Goal: Book appointment/travel/reservation

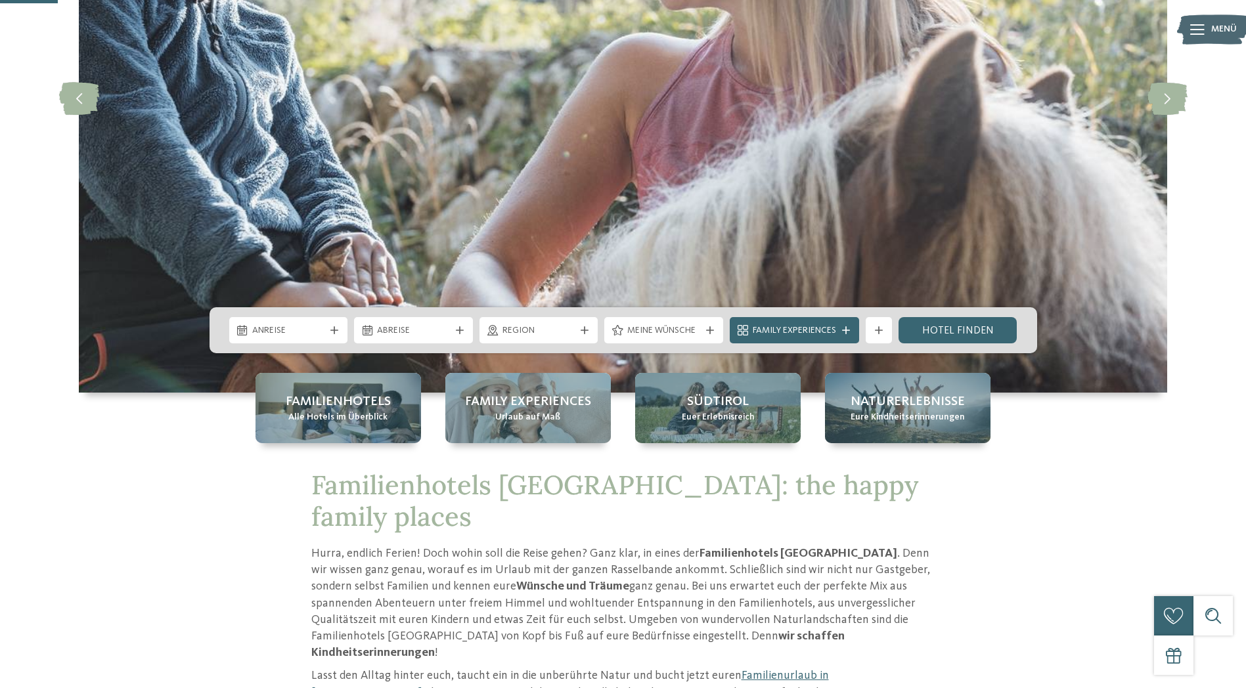
scroll to position [328, 0]
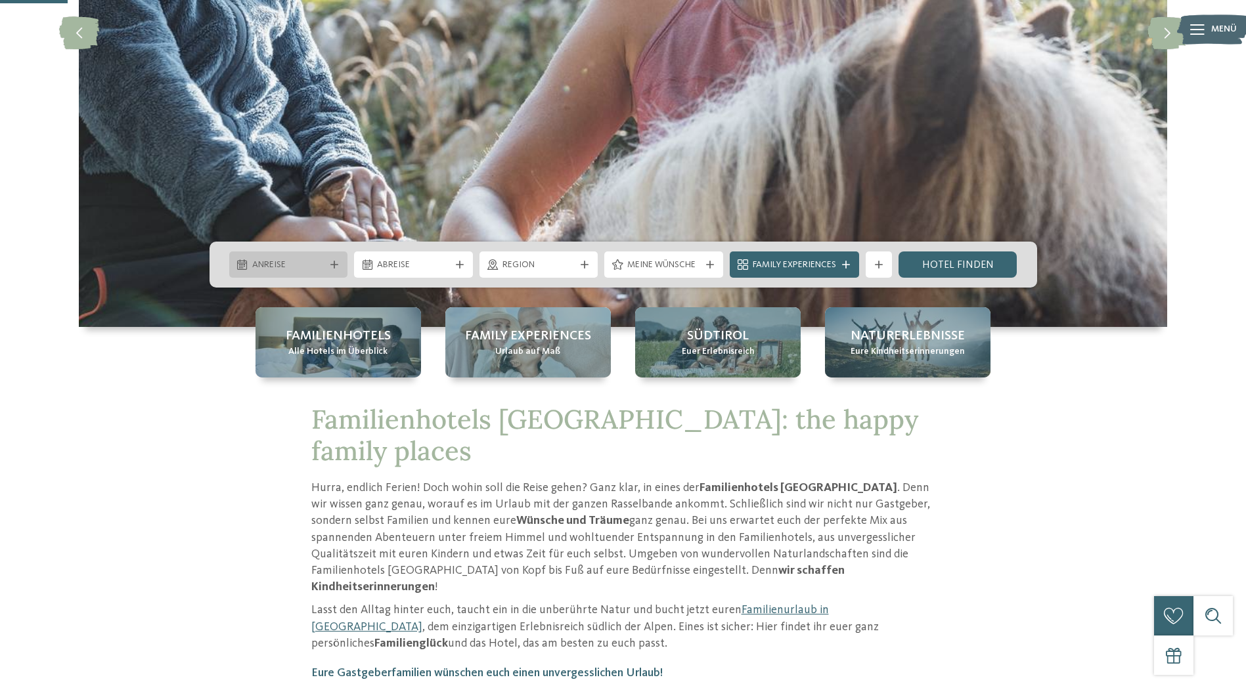
click at [303, 265] on span "Anreise" at bounding box center [288, 265] width 73 height 13
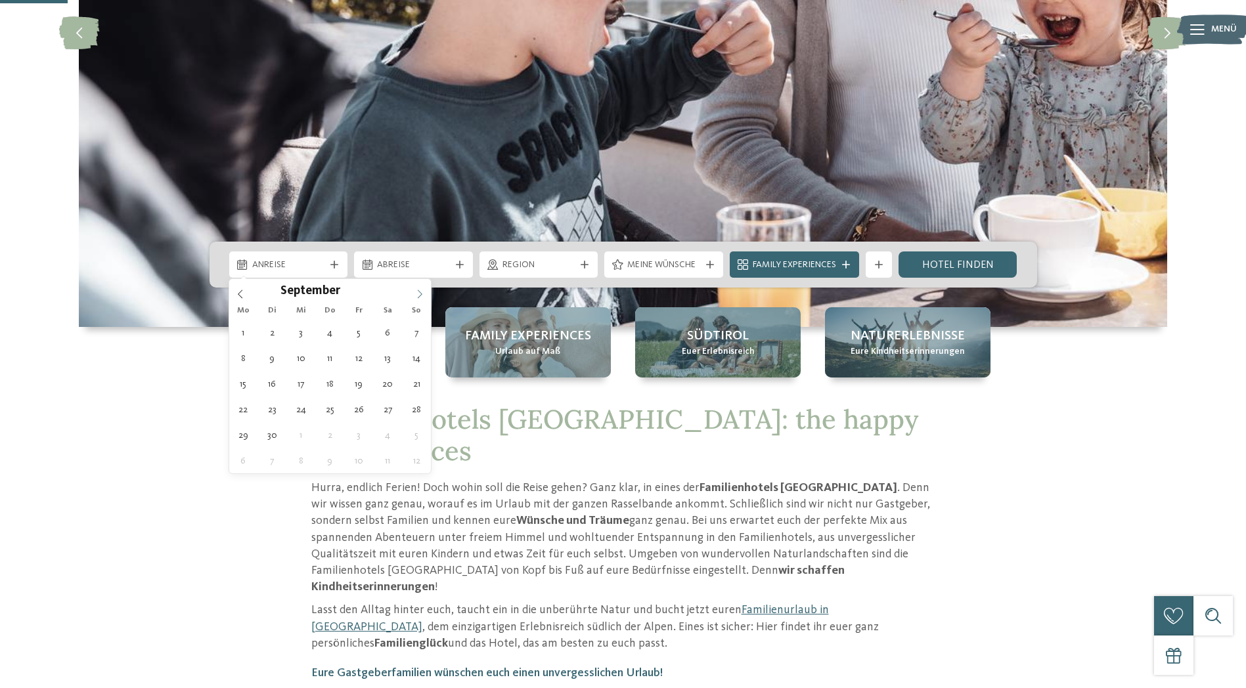
click at [416, 290] on icon at bounding box center [419, 294] width 9 height 9
type div "[DATE]"
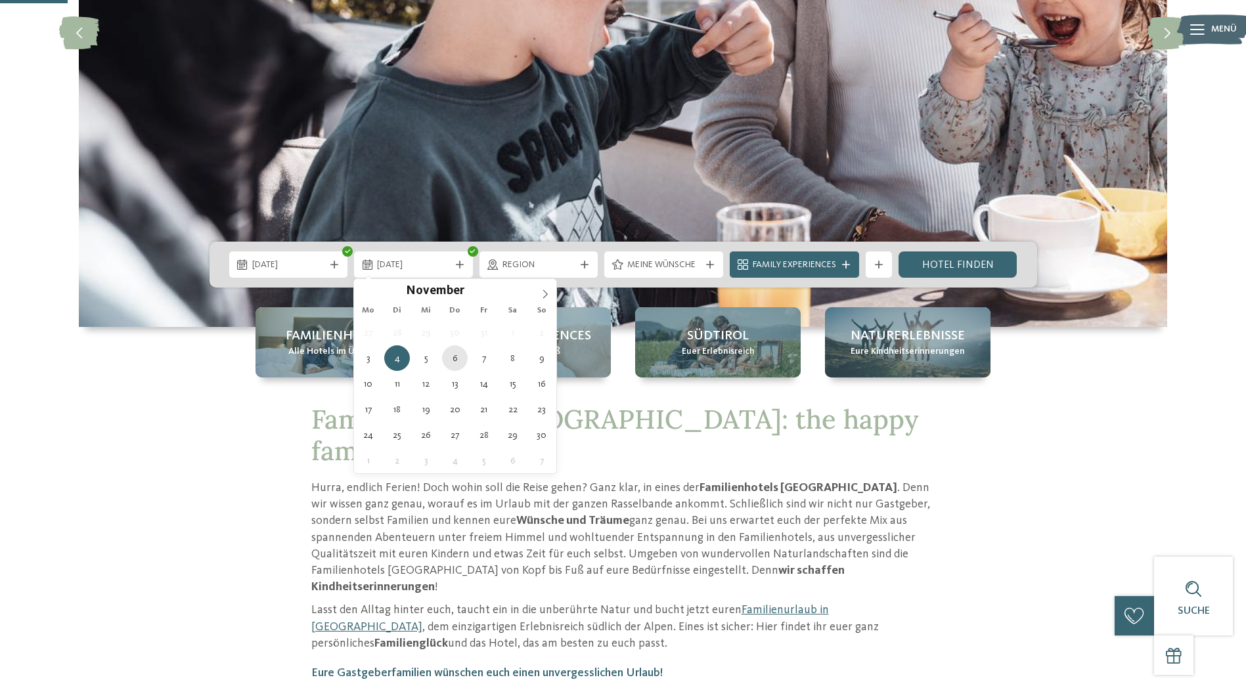
type div "[DATE]"
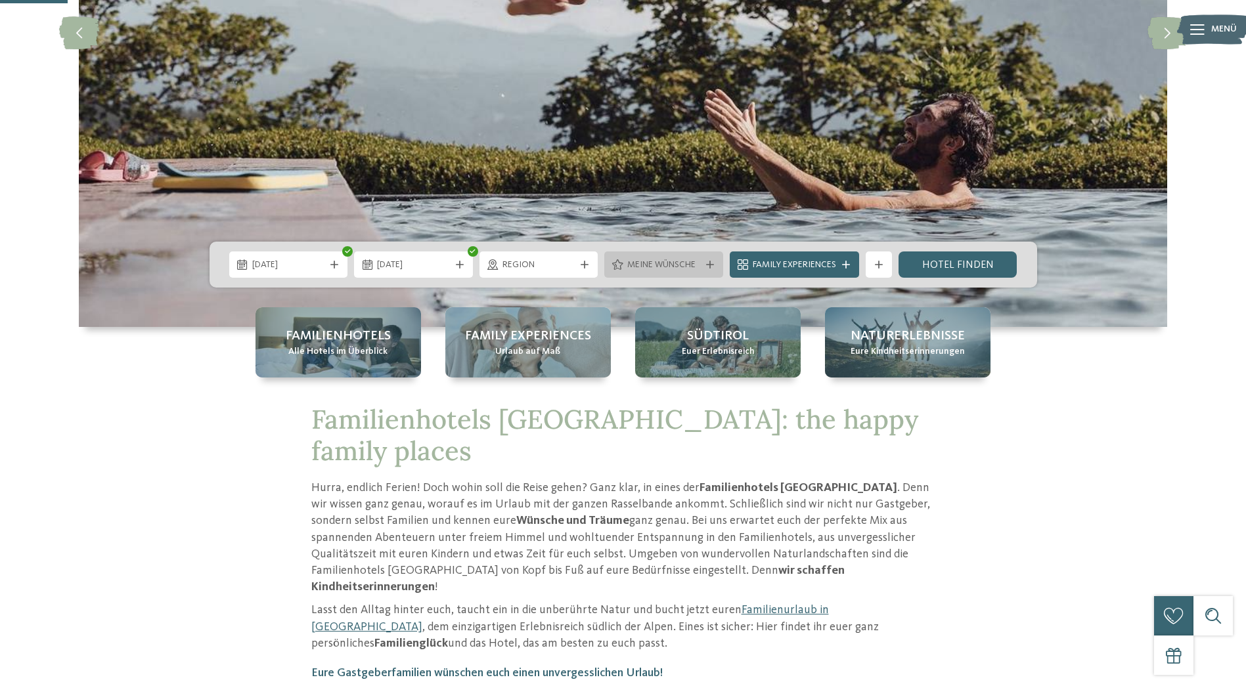
click at [703, 268] on div at bounding box center [709, 265] width 13 height 8
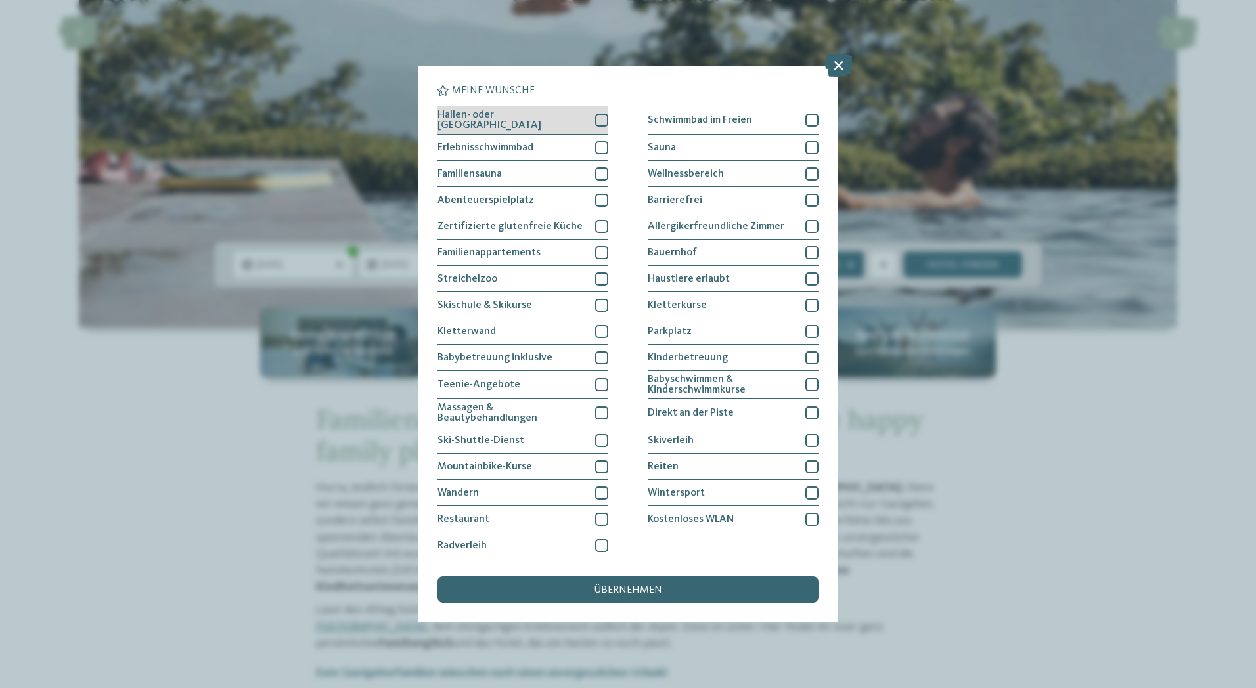
click at [594, 122] on div "Hallen- oder [GEOGRAPHIC_DATA]" at bounding box center [522, 120] width 171 height 28
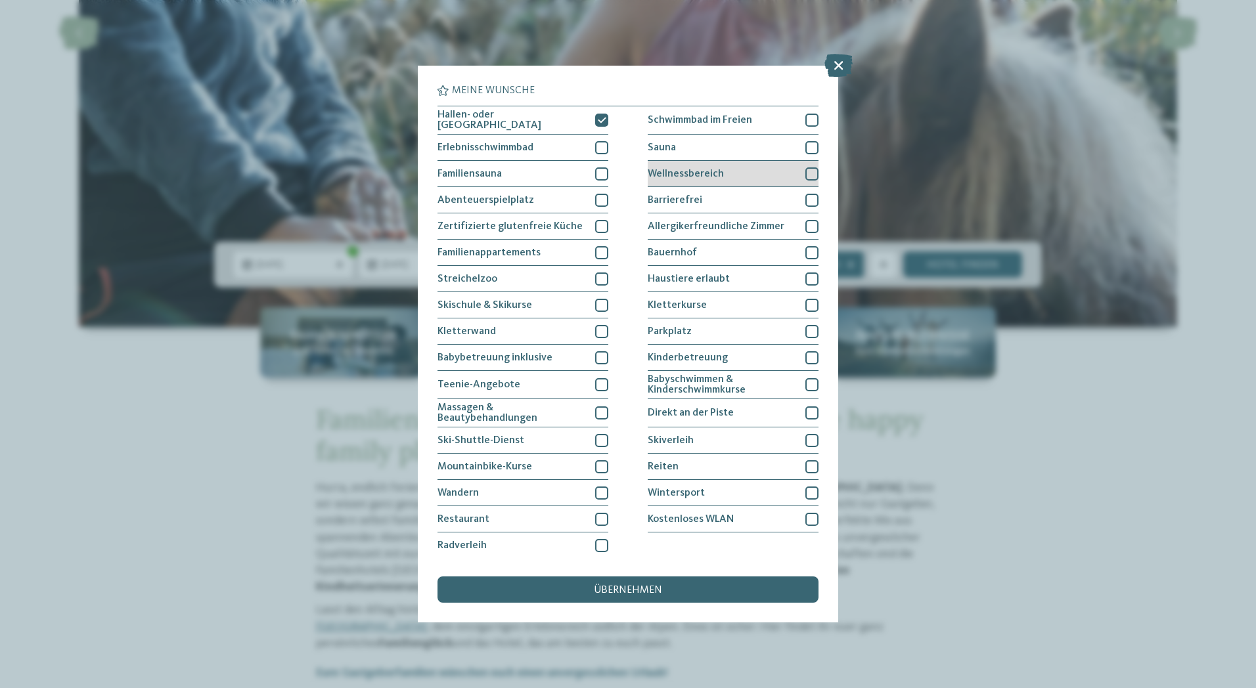
click at [812, 171] on div at bounding box center [811, 173] width 13 height 13
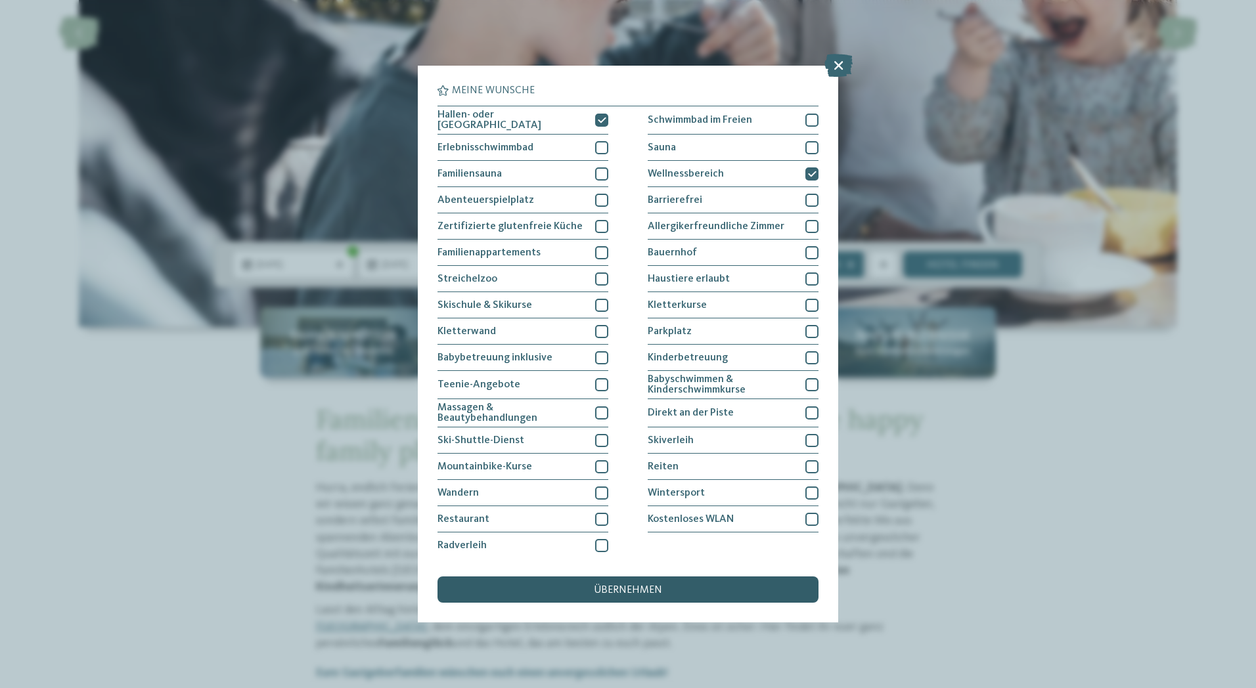
click at [600, 577] on div "übernehmen" at bounding box center [627, 590] width 381 height 26
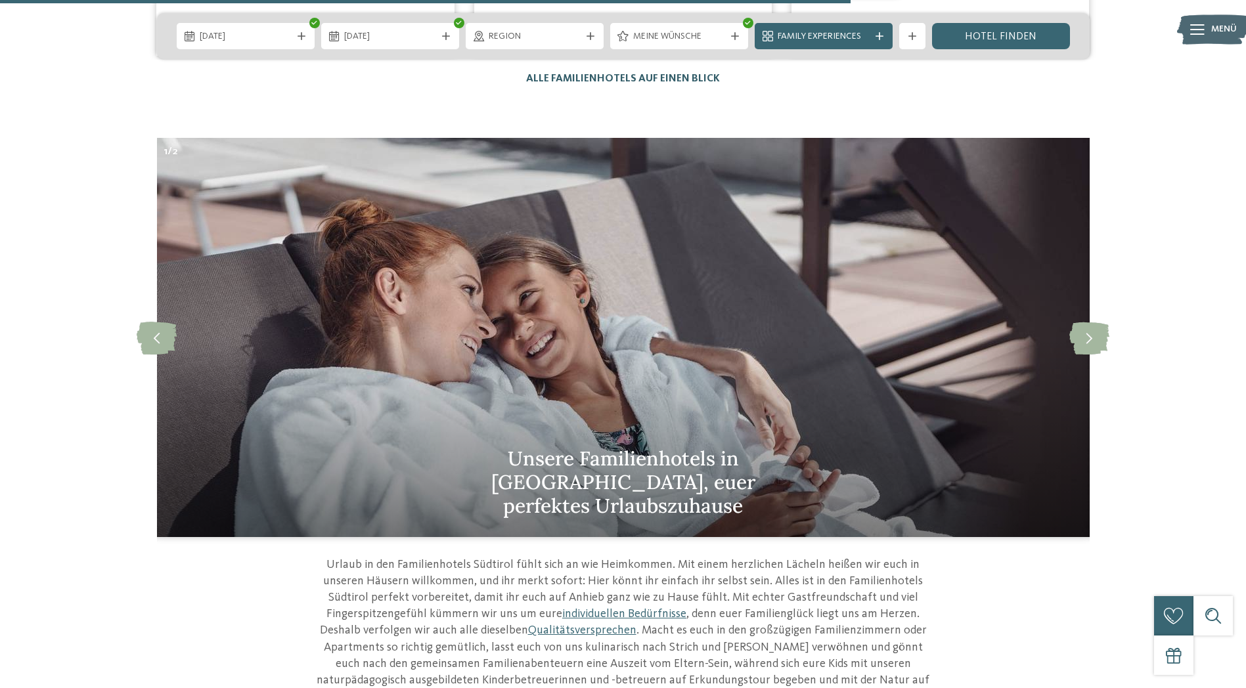
scroll to position [4138, 0]
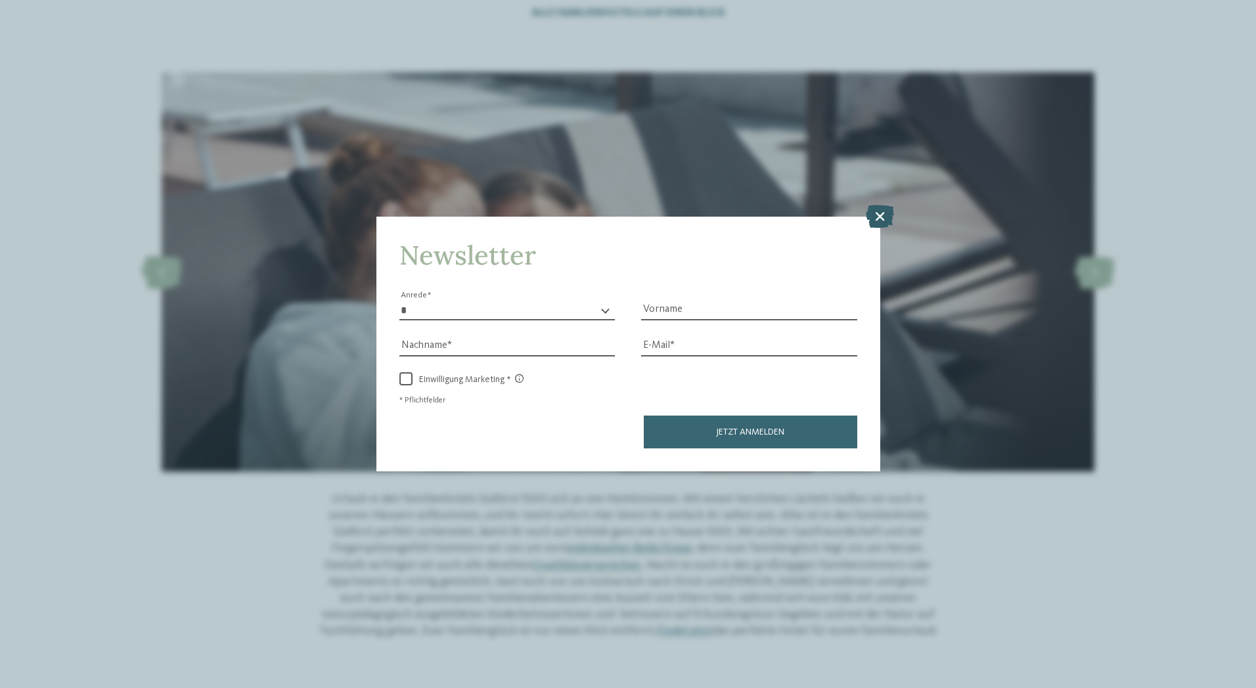
click at [872, 217] on icon at bounding box center [880, 215] width 28 height 23
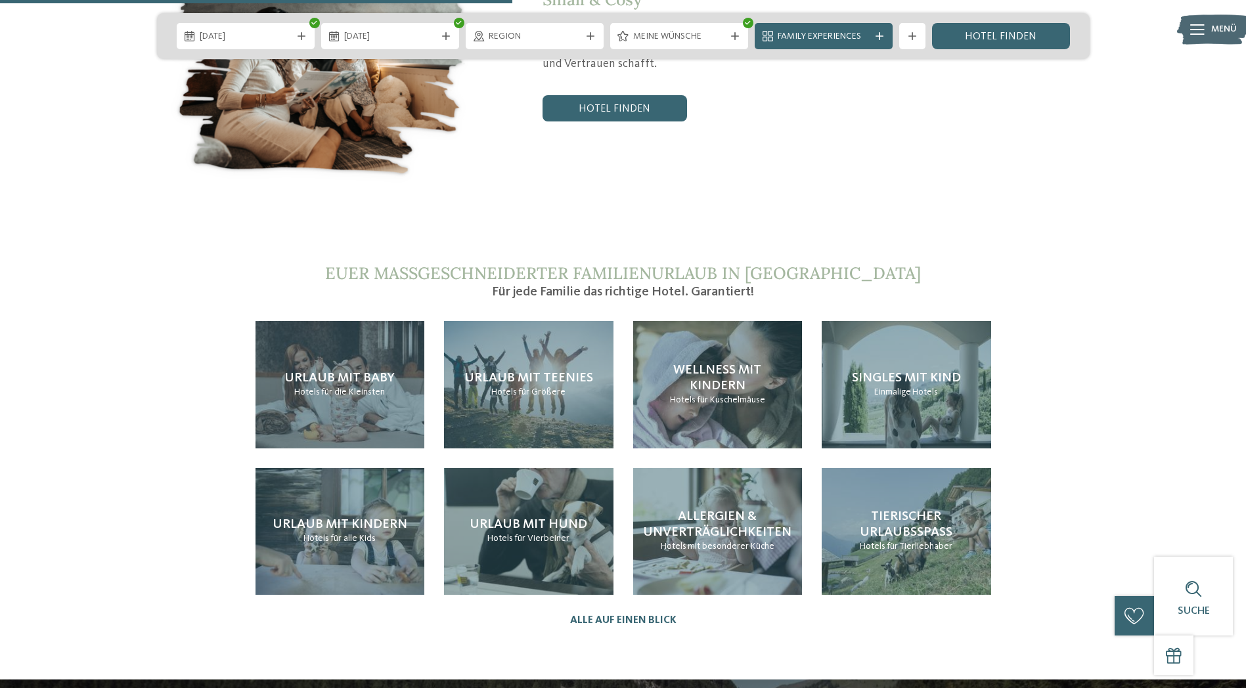
scroll to position [2299, 0]
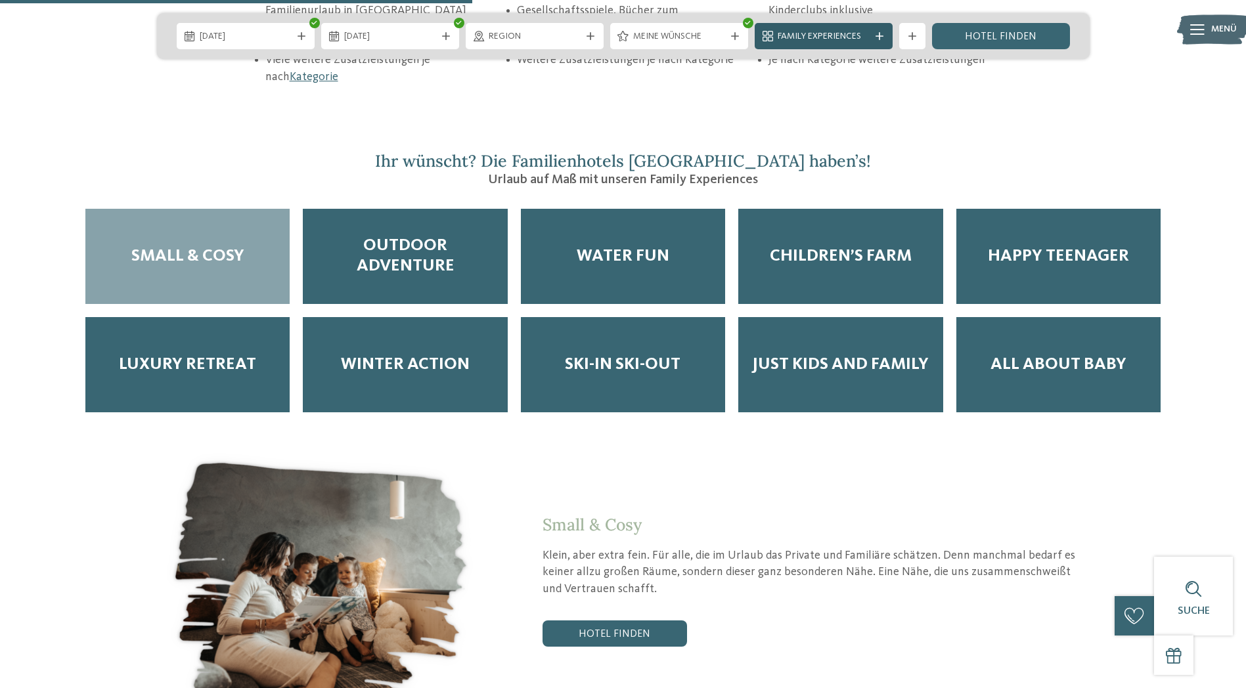
click at [878, 38] on icon at bounding box center [879, 36] width 8 height 8
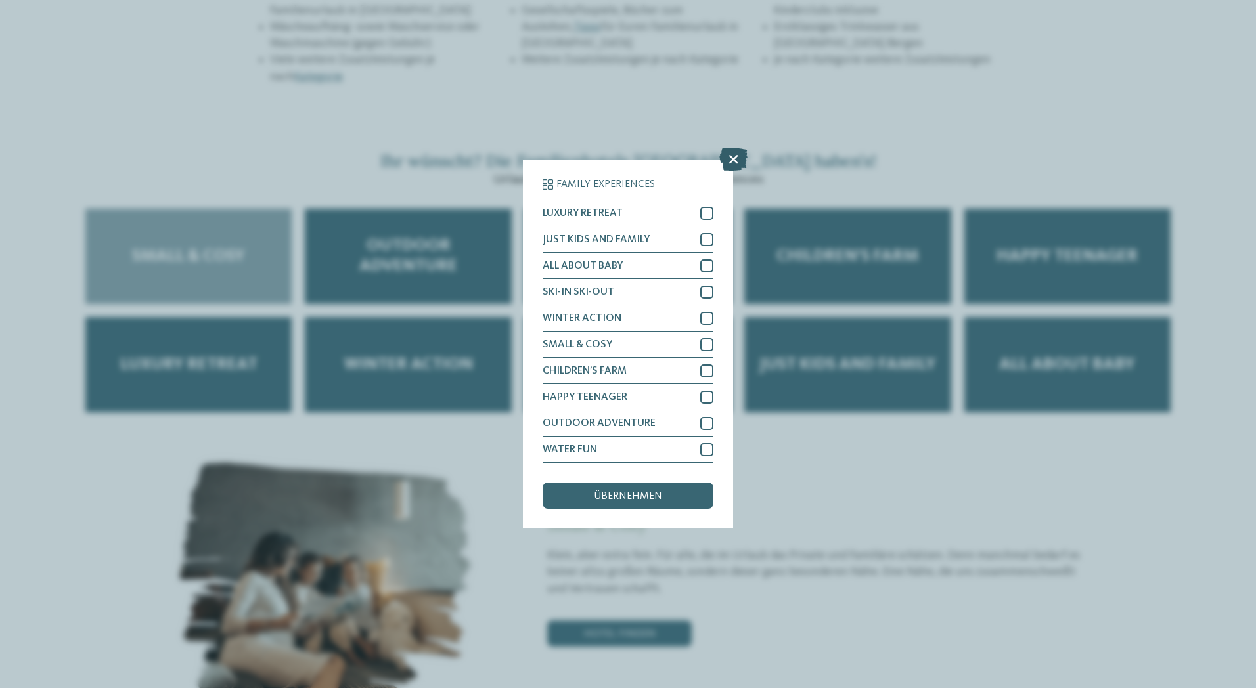
click at [730, 158] on icon at bounding box center [733, 159] width 28 height 23
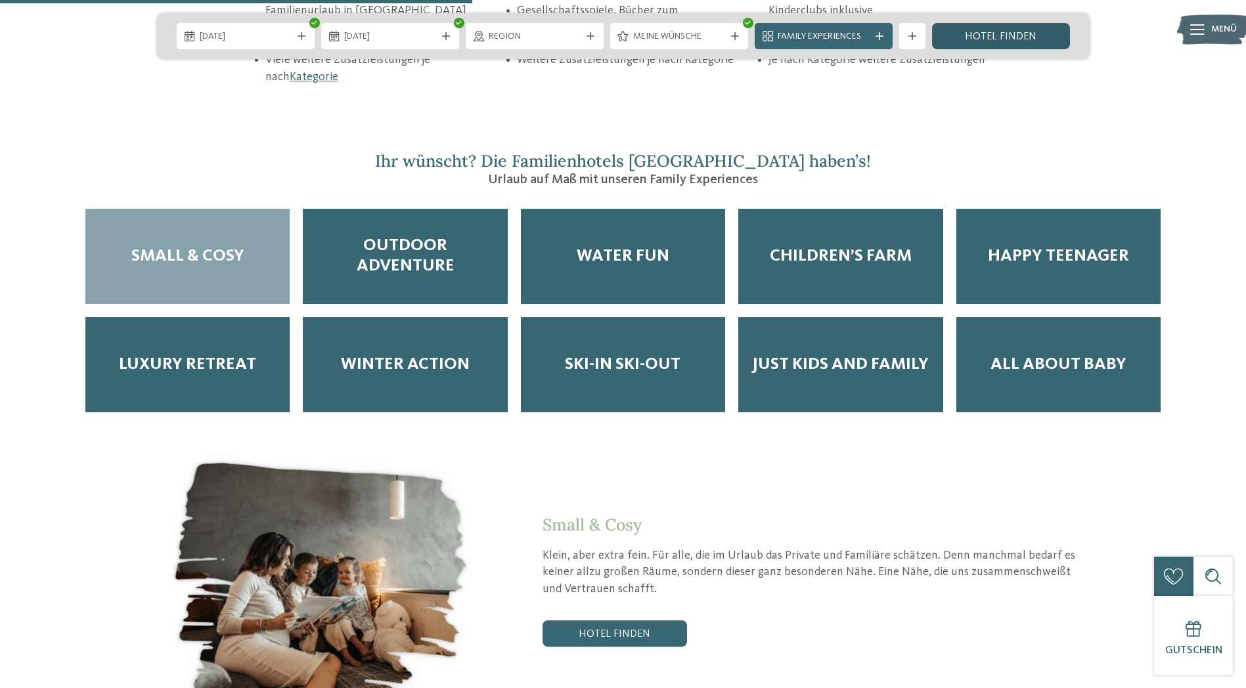
click at [1033, 35] on link "Hotel finden" at bounding box center [1001, 36] width 138 height 26
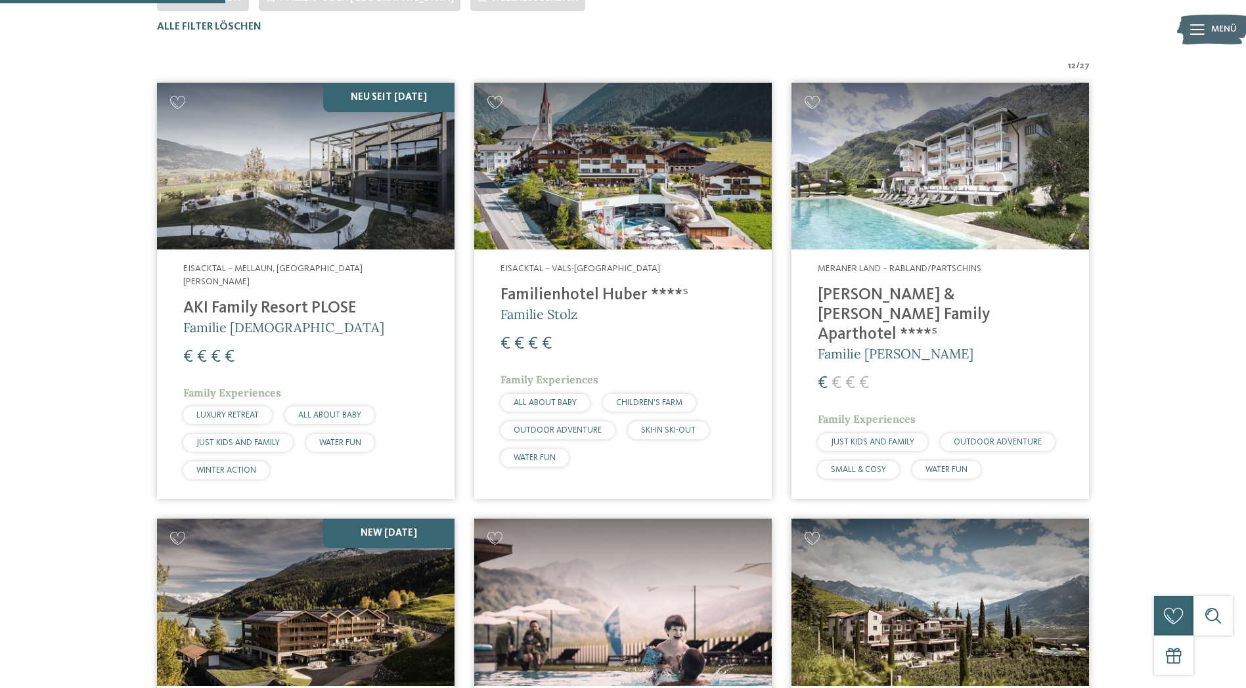
scroll to position [431, 0]
click at [305, 298] on h4 "AKI Family Resort PLOSE" at bounding box center [305, 308] width 245 height 20
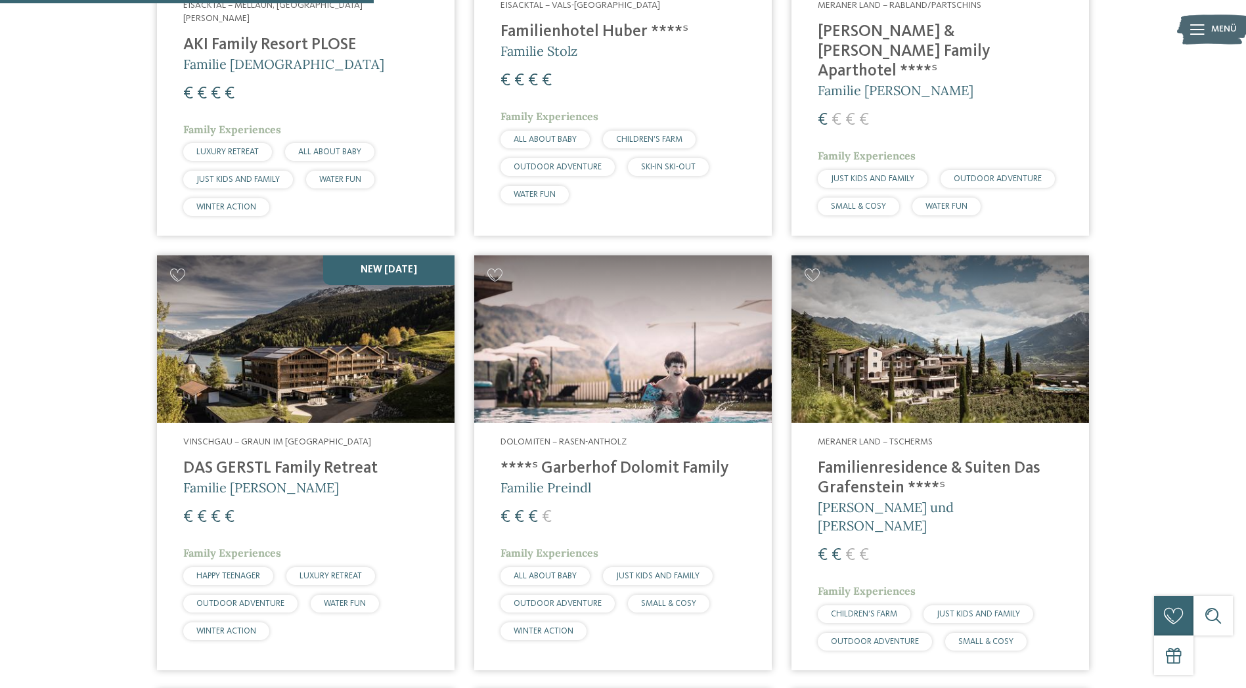
click at [304, 487] on div "Vinschgau – Graun im Vinschgau am Reschensee DAS GERSTL Family Retreat Familie …" at bounding box center [306, 541] width 298 height 236
click at [235, 459] on h4 "DAS GERSTL Family Retreat" at bounding box center [305, 469] width 245 height 20
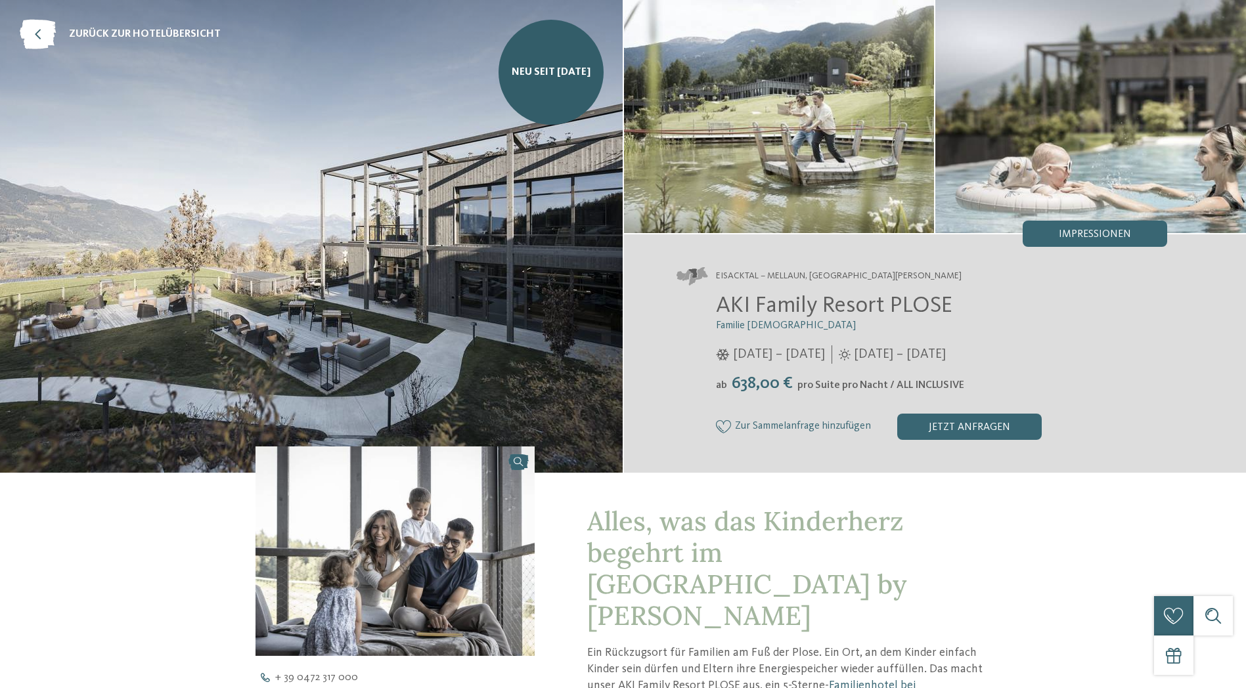
scroll to position [197, 0]
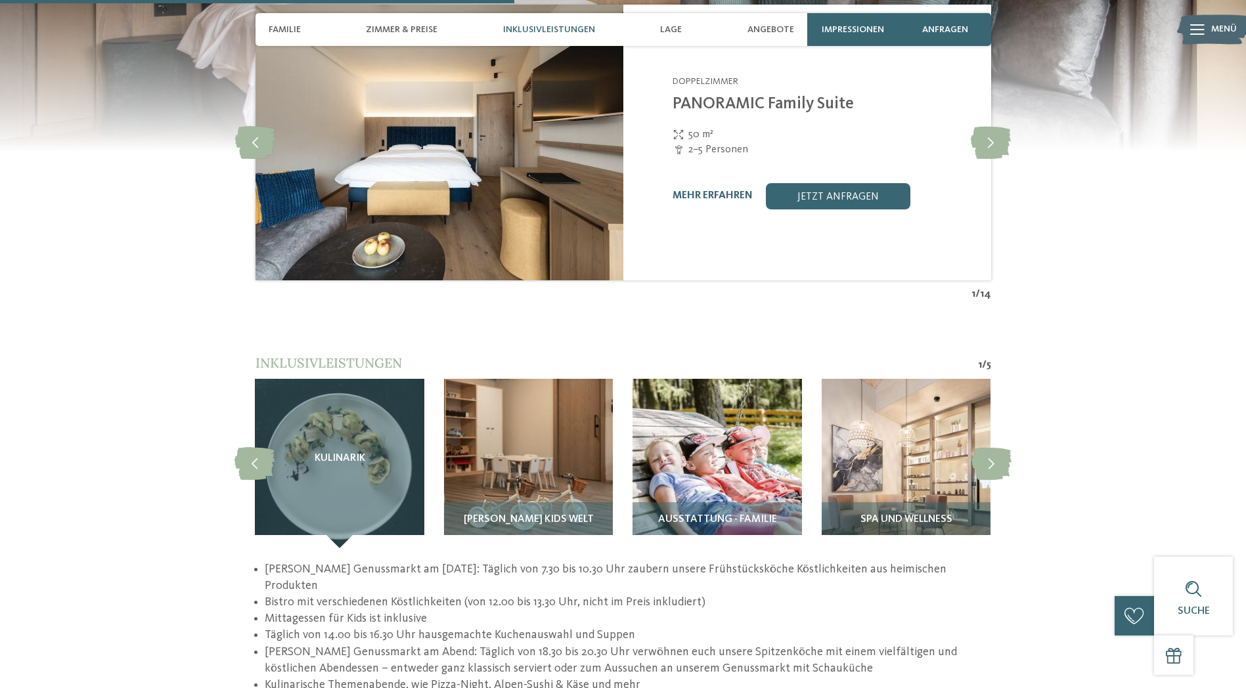
scroll to position [1576, 0]
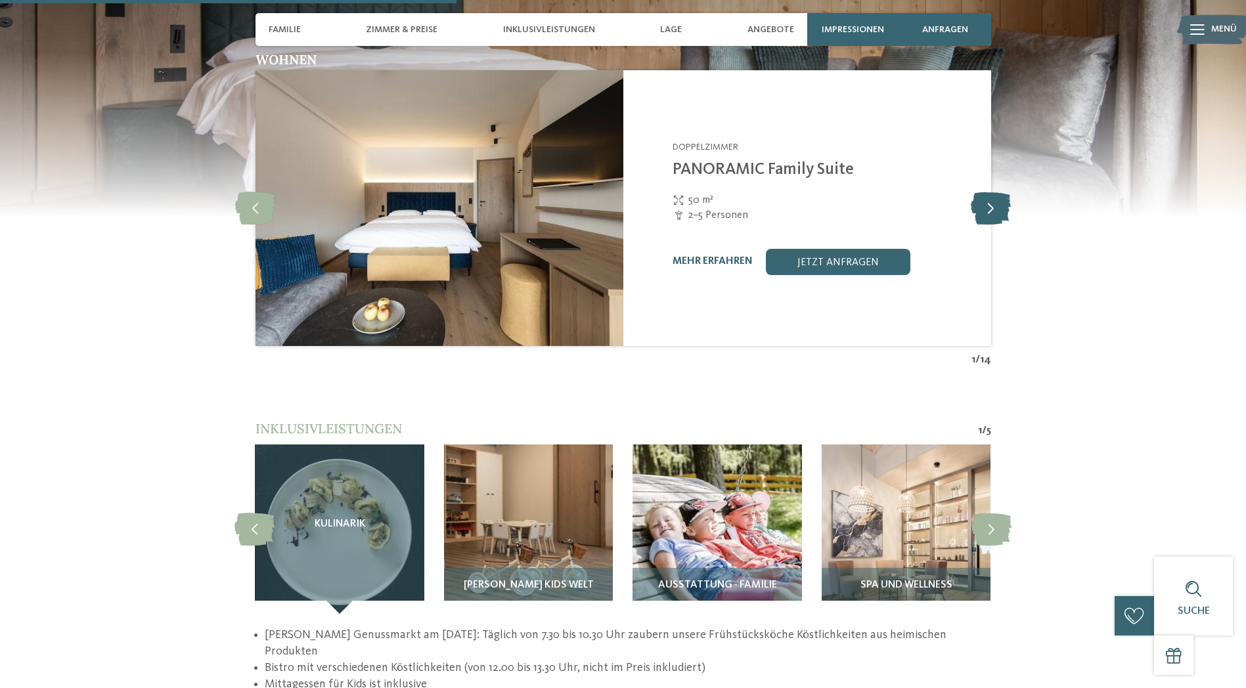
click at [983, 192] on icon at bounding box center [991, 208] width 40 height 33
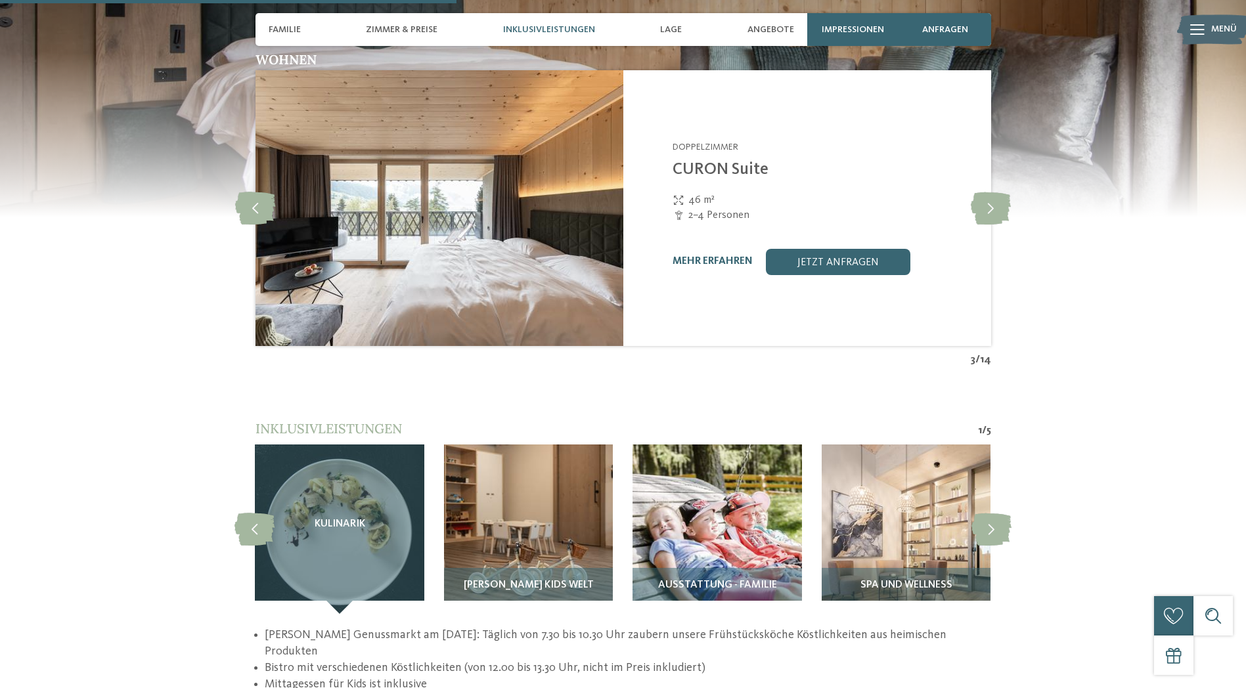
click at [541, 33] on span "Inklusivleistungen" at bounding box center [549, 29] width 92 height 11
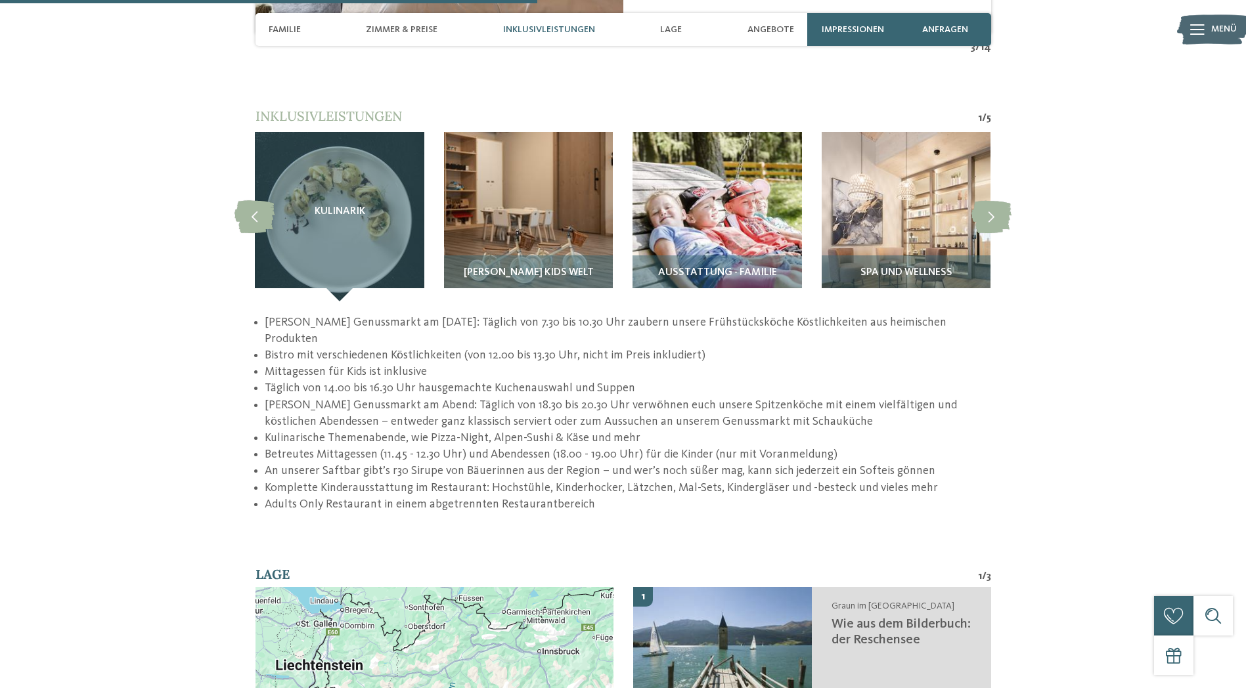
scroll to position [1894, 0]
